Goal: Obtain resource: Obtain resource

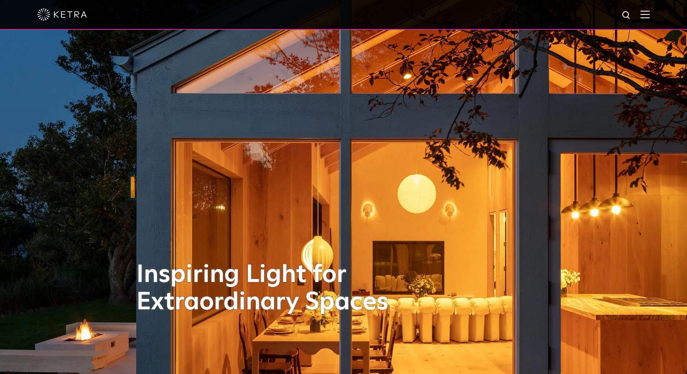
click at [649, 17] on img at bounding box center [644, 14] width 9 height 8
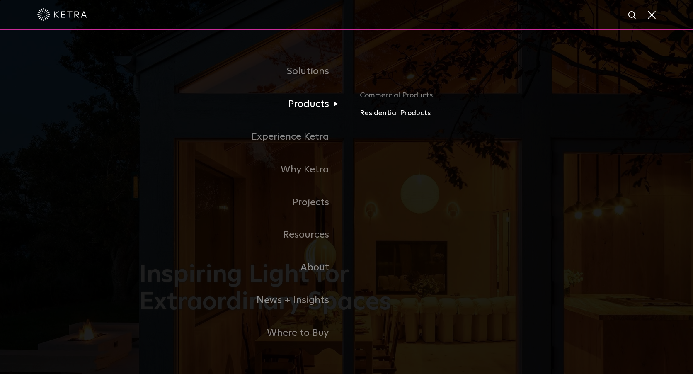
click at [371, 115] on link "Residential Products" at bounding box center [457, 113] width 194 height 12
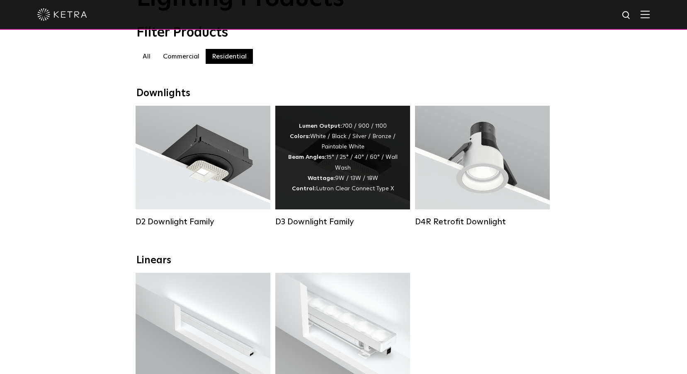
scroll to position [166, 0]
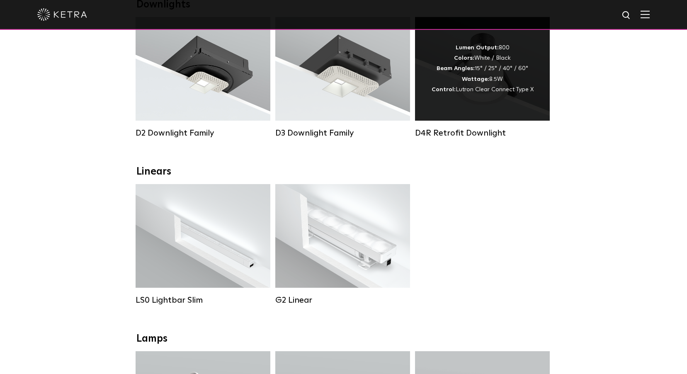
click at [452, 117] on div "Lumen Output: 800 Colors: White / Black Beam Angles: 15° / 25° / 40° / 60° Watt…" at bounding box center [482, 69] width 135 height 104
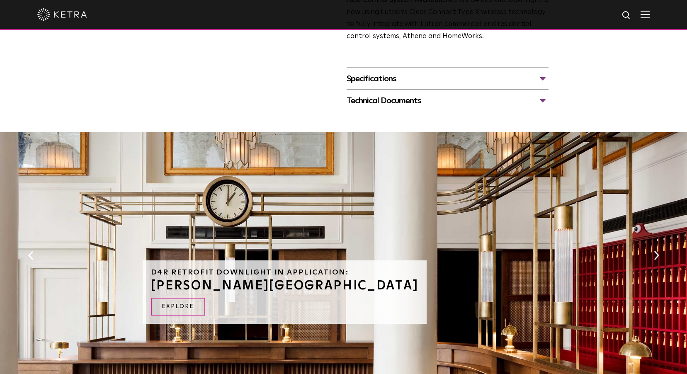
scroll to position [373, 0]
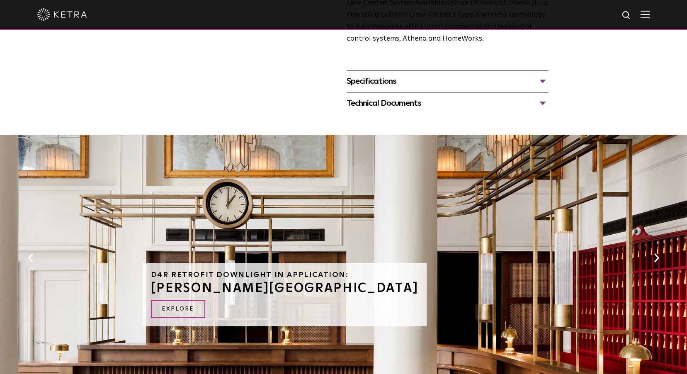
click at [380, 103] on div "Technical Documents" at bounding box center [447, 103] width 202 height 13
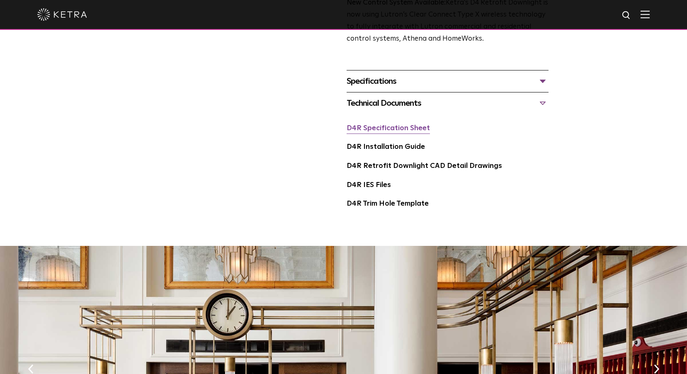
click at [377, 127] on link "D4R Specification Sheet" at bounding box center [387, 128] width 83 height 7
